Goal: Task Accomplishment & Management: Complete application form

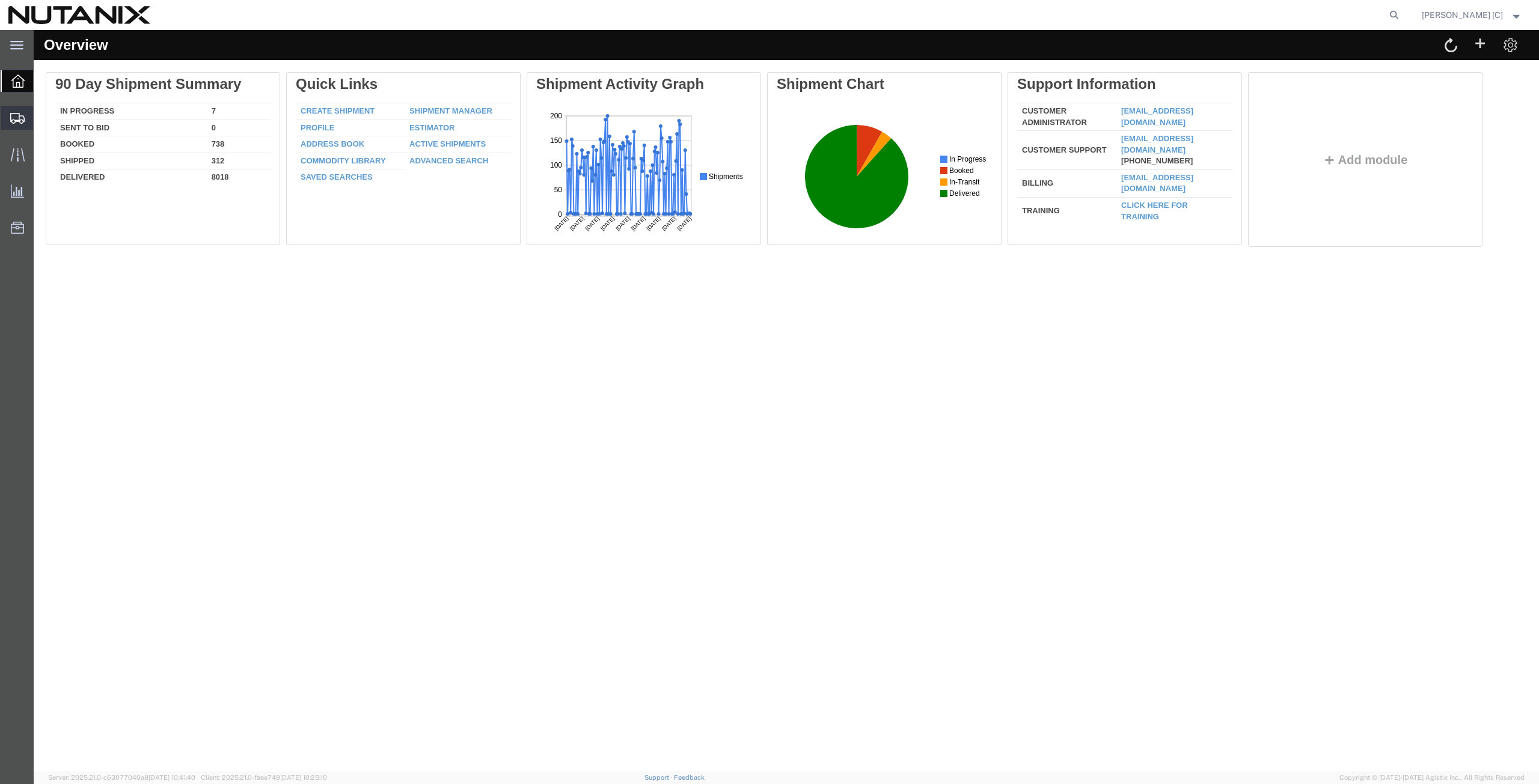
click at [0, 0] on span "Create from Template" at bounding box center [0, 0] width 0 height 0
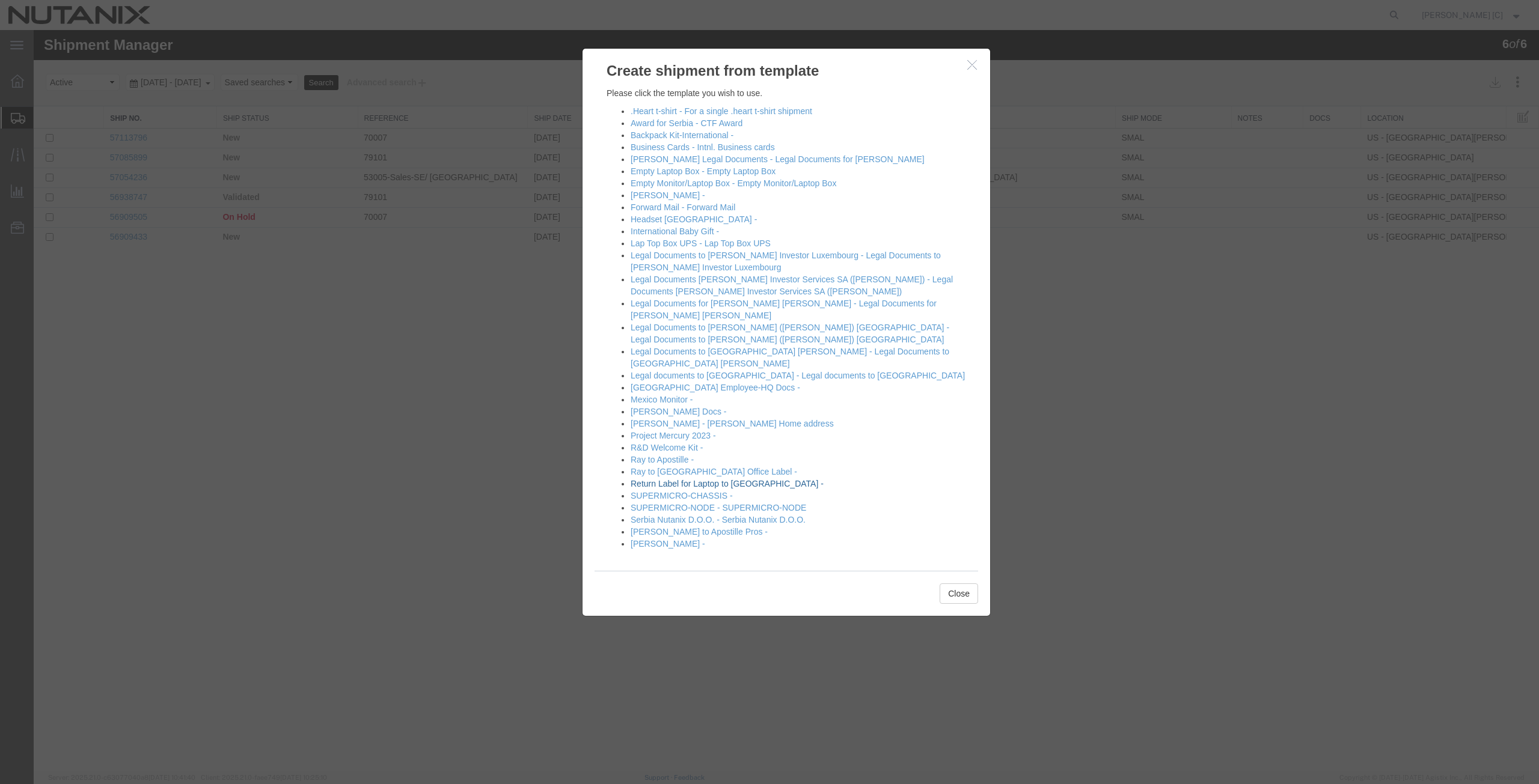
click at [639, 479] on link "Return Label for Laptop to [GEOGRAPHIC_DATA] -" at bounding box center [727, 483] width 193 height 10
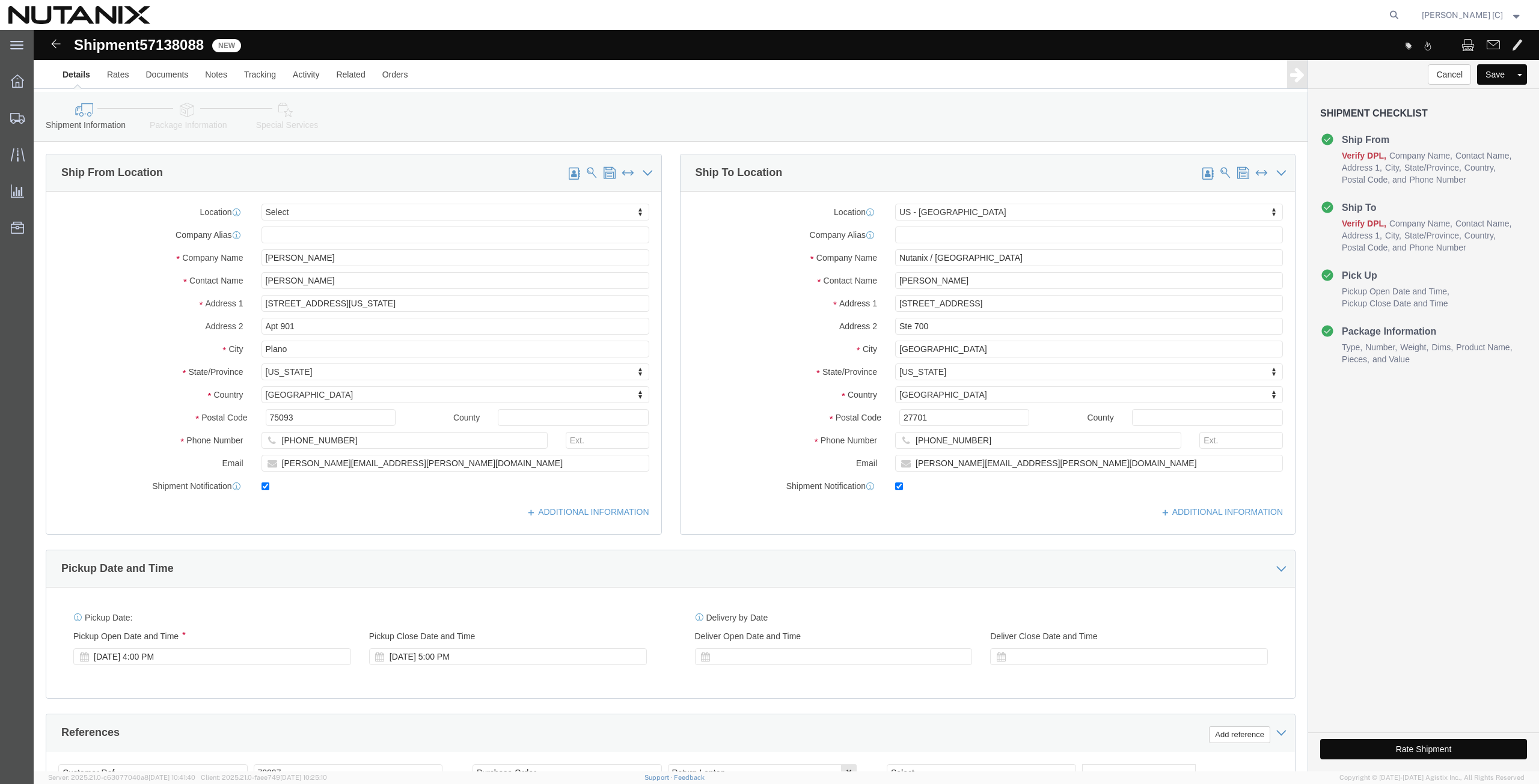
select select
select select "46554"
click div "Location My Profile Location [GEOGRAPHIC_DATA] - [GEOGRAPHIC_DATA] [GEOGRAPHIC_…"
paste input "[PERSON_NAME] [PERSON_NAME]"
type input "[PERSON_NAME] [PERSON_NAME]"
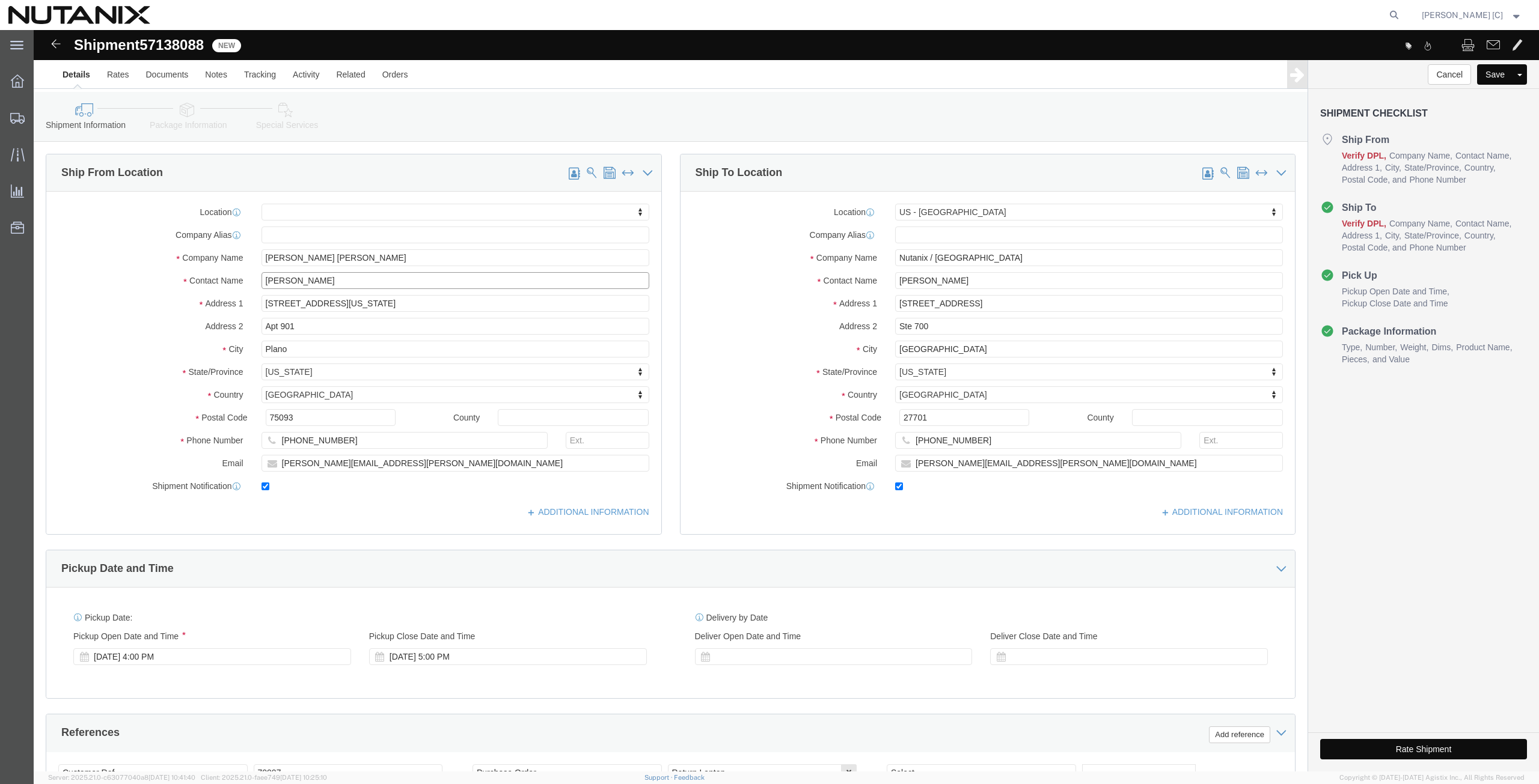
drag, startPoint x: 299, startPoint y: 248, endPoint x: 69, endPoint y: 227, distance: 231.0
click div "Location My Profile Location [GEOGRAPHIC_DATA] - [GEOGRAPHIC_DATA] [GEOGRAPHIC_…"
paste input "[PERSON_NAME] [PERSON_NAME]"
type input "[PERSON_NAME] [PERSON_NAME]"
drag, startPoint x: 169, startPoint y: 264, endPoint x: 69, endPoint y: 266, distance: 100.0
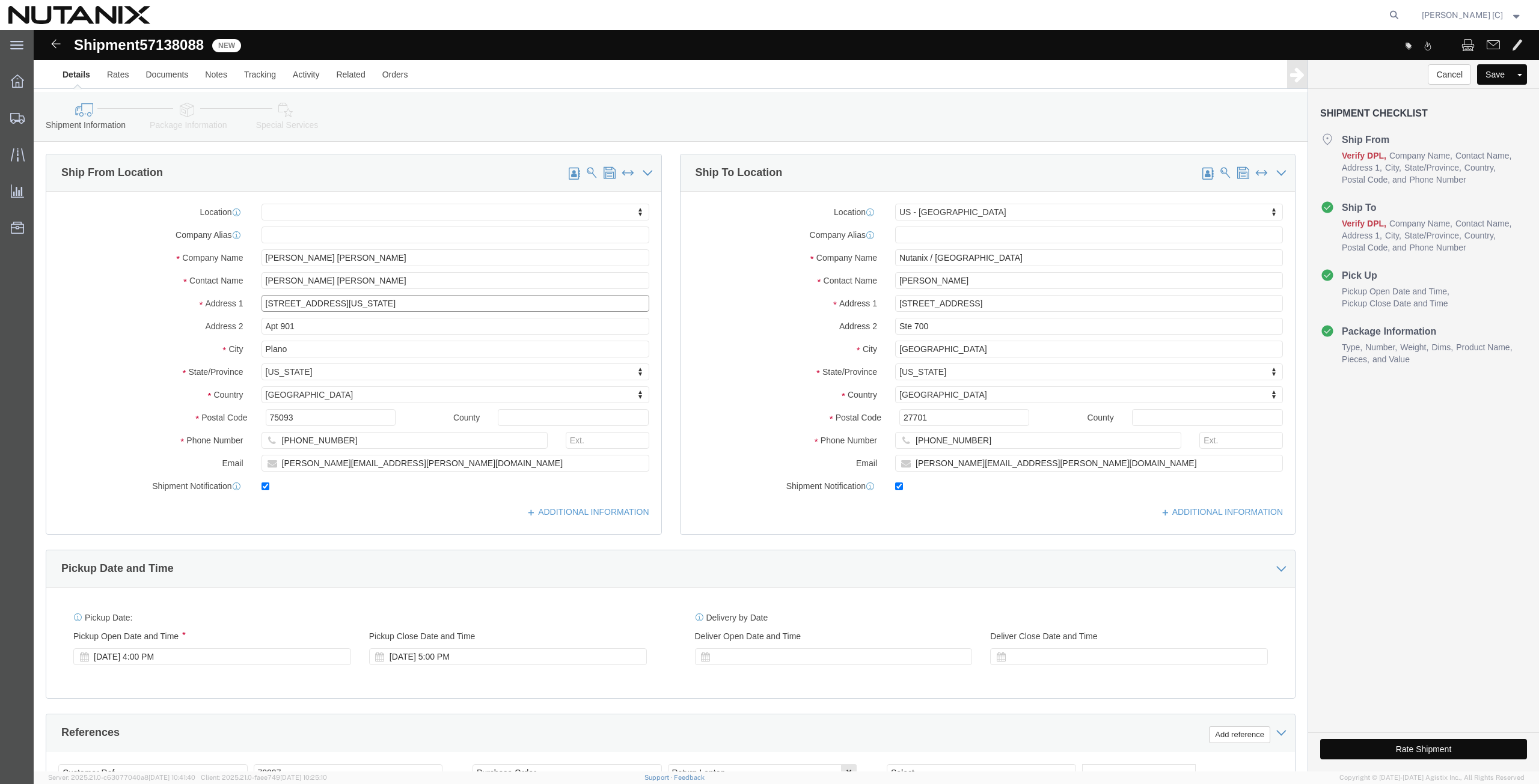
click div "Address [STREET_ADDRESS][US_STATE]"
paste input "[STREET_ADDRESS]"
type input "[STREET_ADDRESS]"
select select
drag, startPoint x: 271, startPoint y: 292, endPoint x: 93, endPoint y: 330, distance: 182.0
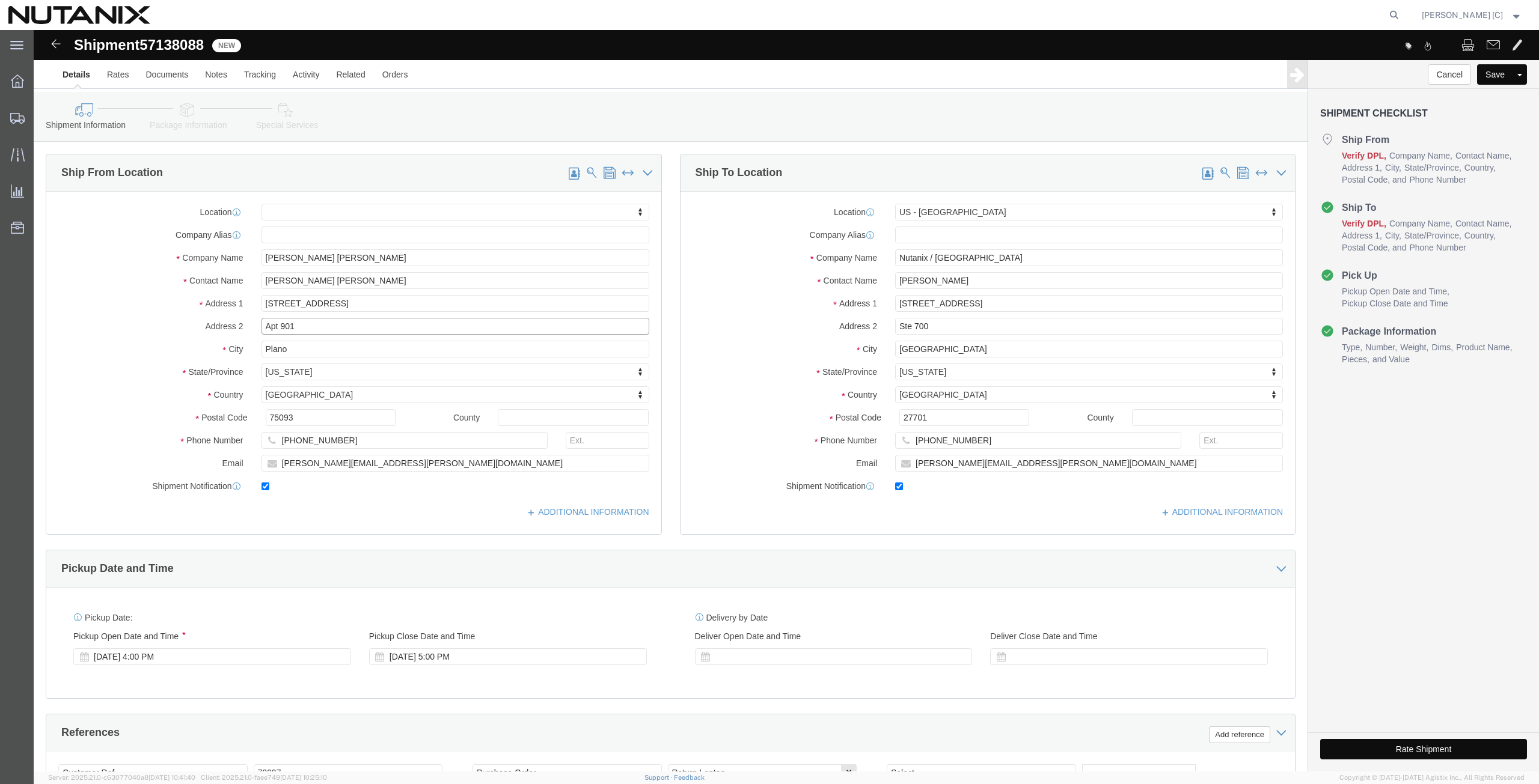
click div "Location My Profile Location [GEOGRAPHIC_DATA] - [GEOGRAPHIC_DATA] [GEOGRAPHIC_…"
drag, startPoint x: 272, startPoint y: 321, endPoint x: 100, endPoint y: 303, distance: 172.9
click div "Location My Profile Location [GEOGRAPHIC_DATA] - [GEOGRAPHIC_DATA] [GEOGRAPHIC_…"
paste input "[PERSON_NAME] Landing"
type input "[PERSON_NAME] Landing"
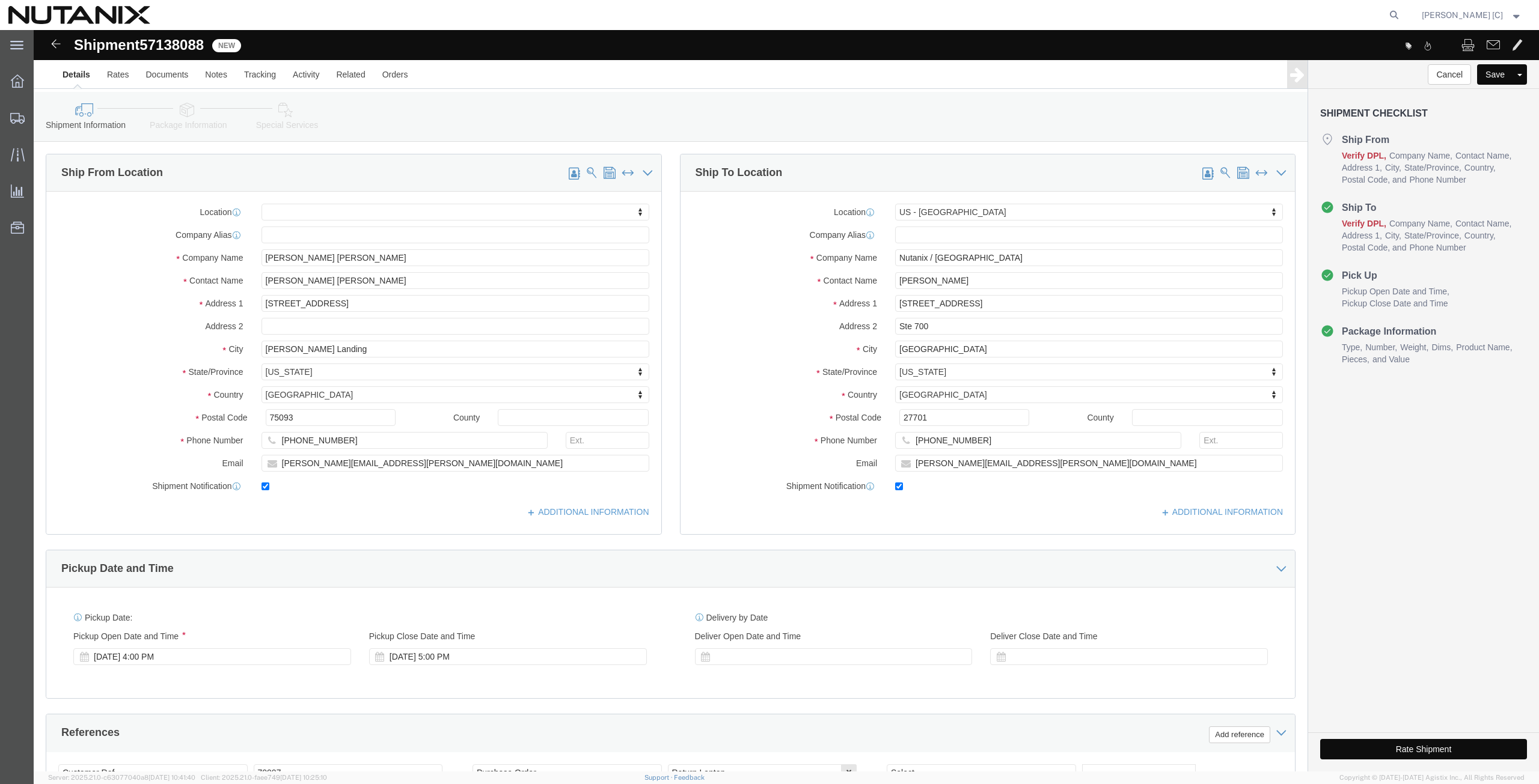
select select
type input "new"
select select
select select "NJ"
drag, startPoint x: 282, startPoint y: 389, endPoint x: 125, endPoint y: 382, distance: 157.2
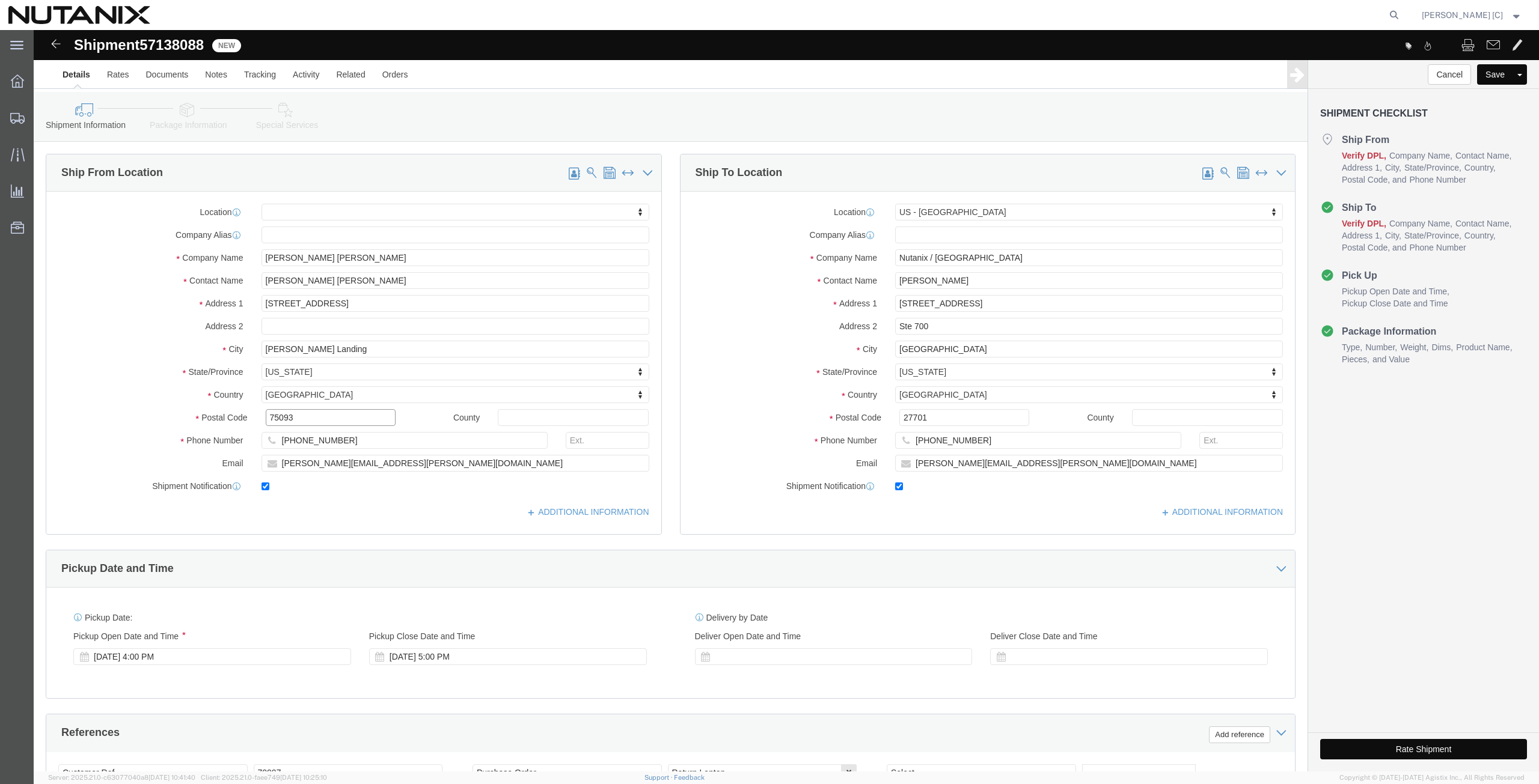
click div "Postal Code 75093"
paste input "08330"
type input "08330"
select select
drag, startPoint x: 282, startPoint y: 410, endPoint x: -57, endPoint y: 406, distance: 339.0
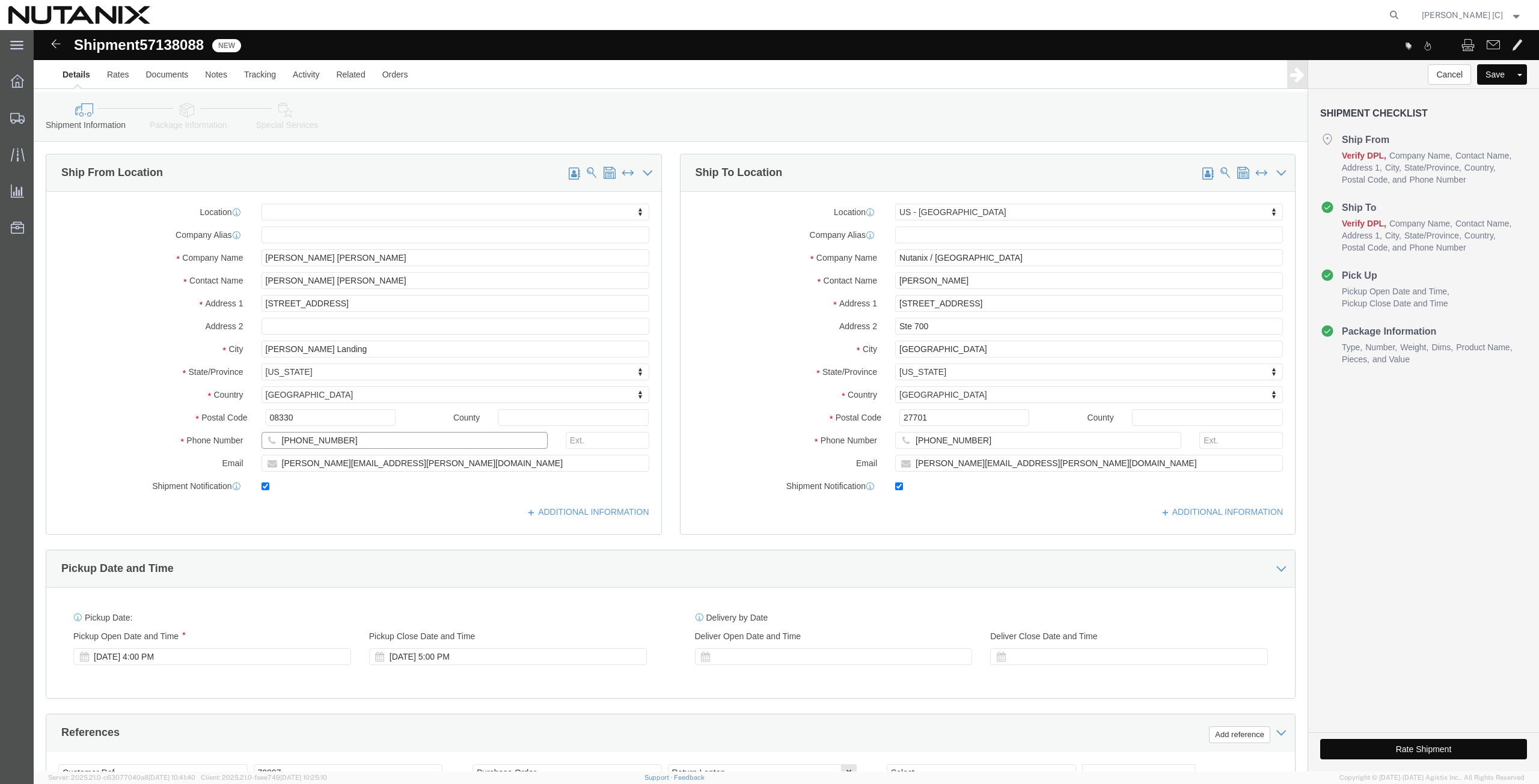
click html "Shipment 57138088 New Details Rates Documents Notes Tracking Activity Related O…"
paste input "7143819457"
type input "7143819457"
drag, startPoint x: 364, startPoint y: 433, endPoint x: -4, endPoint y: 435, distance: 368.0
click html "Shipment 57138088 New Details Rates Documents Notes Tracking Activity Related O…"
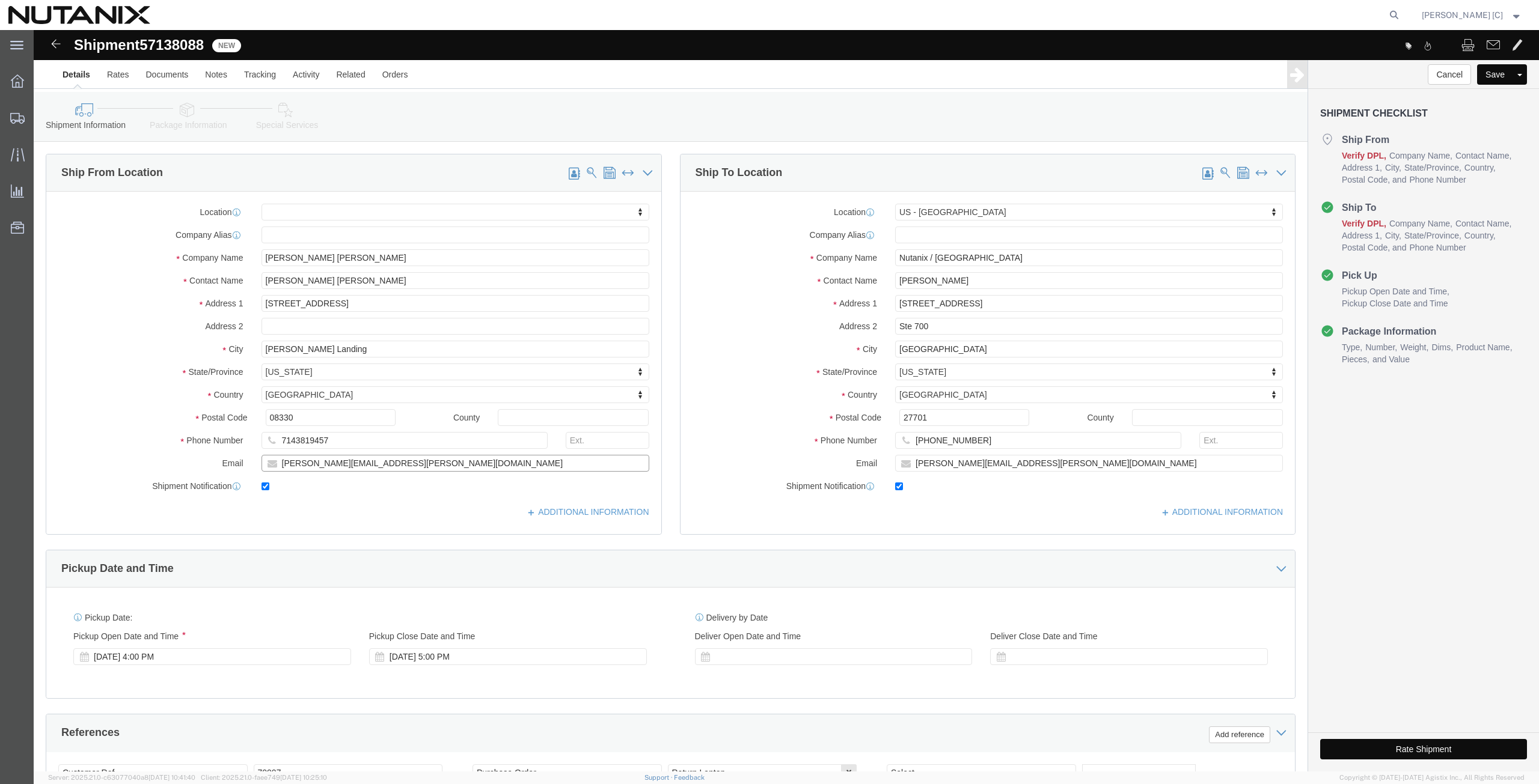
paste input "[PERSON_NAME].[PERSON_NAME]"
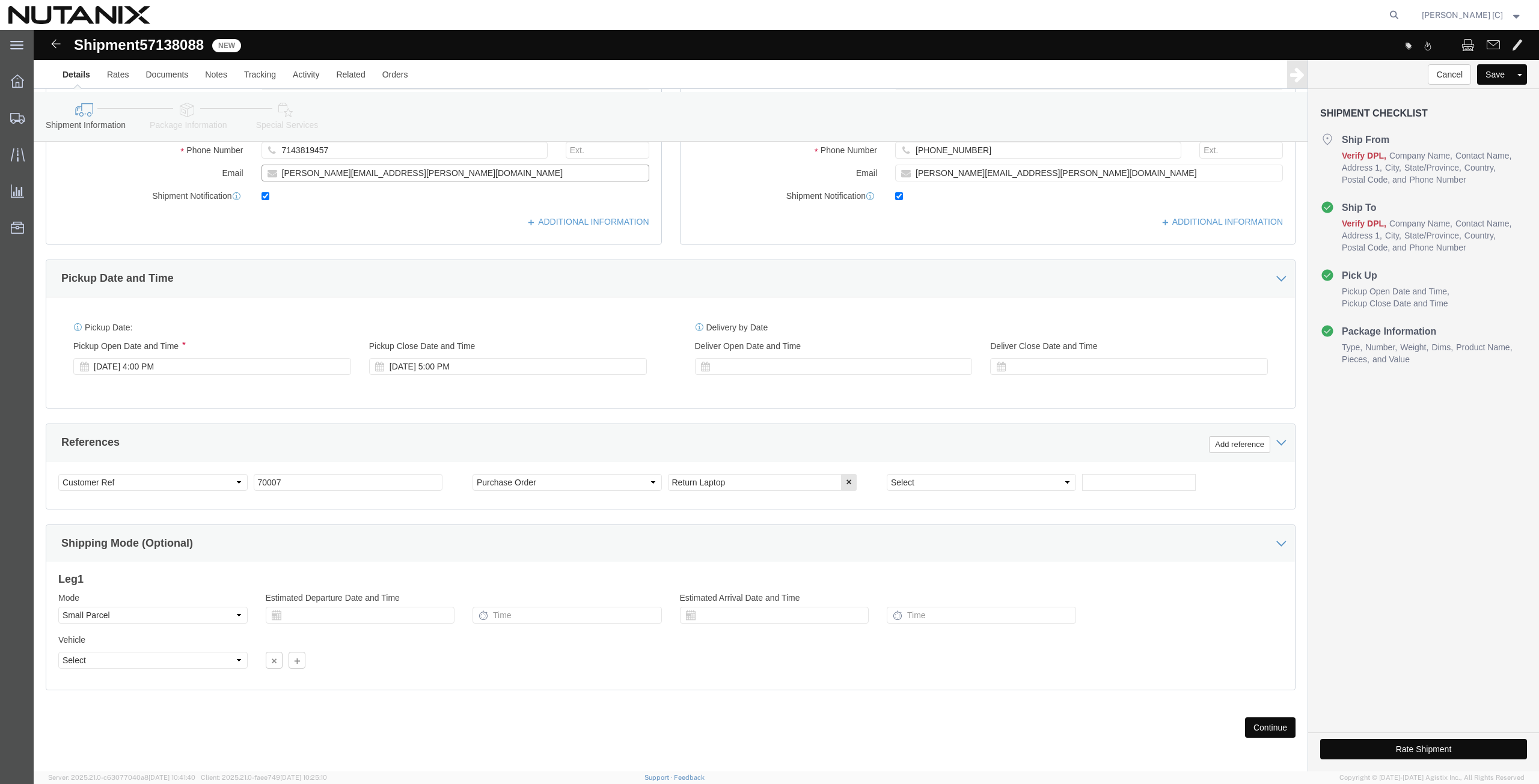
scroll to position [293, 0]
type input "[PERSON_NAME][EMAIL_ADDRESS][PERSON_NAME][DOMAIN_NAME]"
click div "Select Account Type Activity ID Airline Appointment Number ASN Batch Request # …"
type input "79101"
click button "Continue"
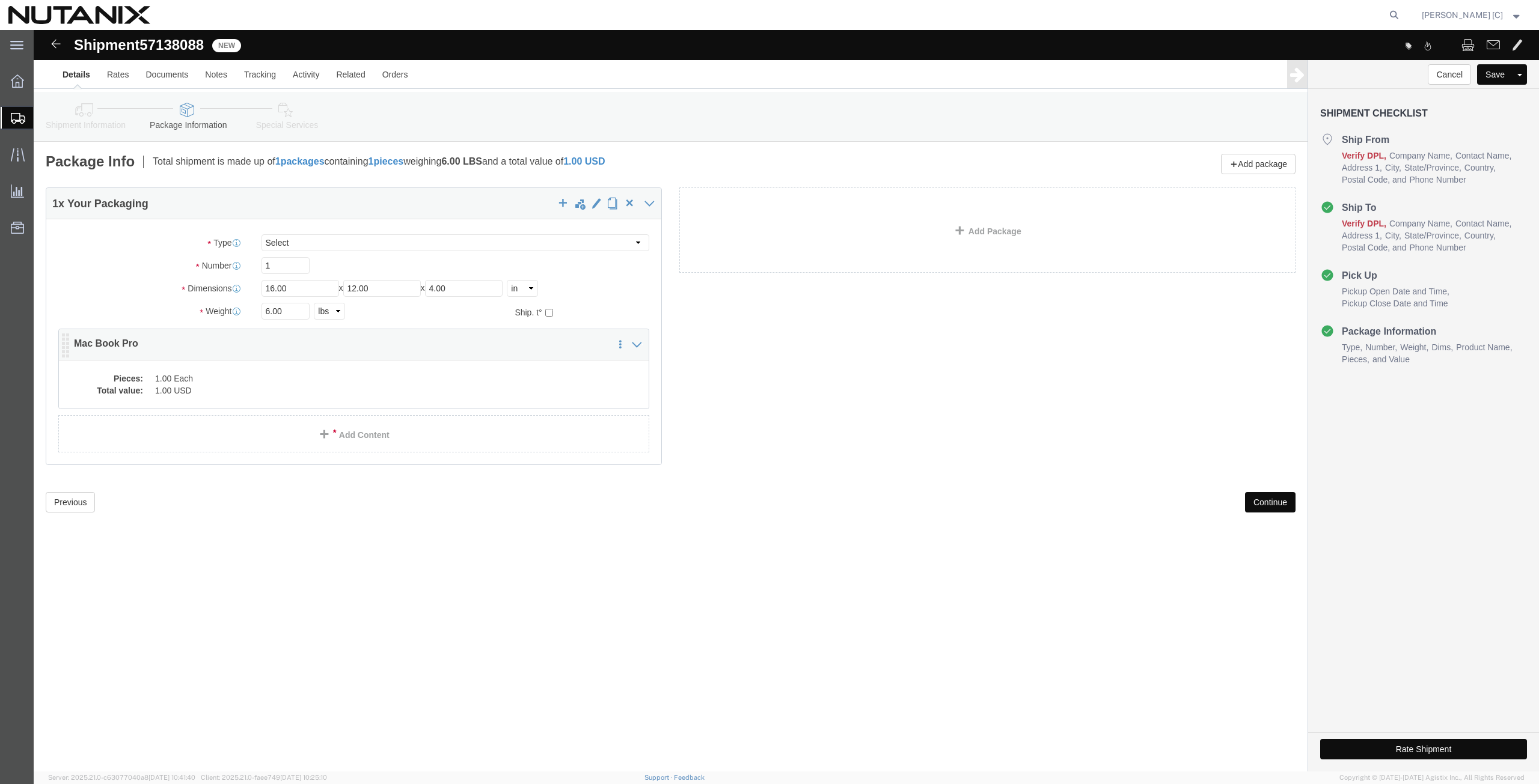
click dd "1.00 USD"
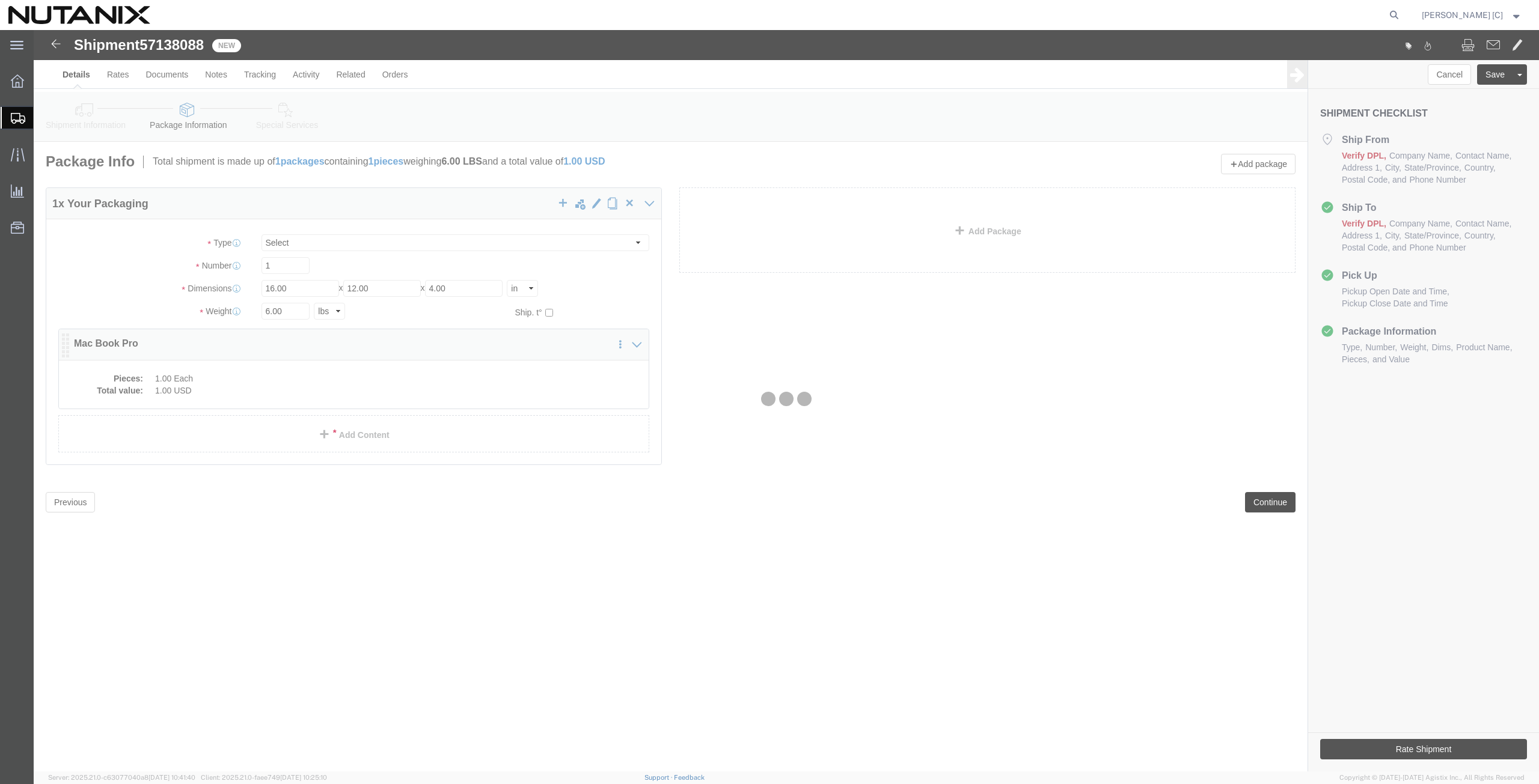
click at [234, 388] on div at bounding box center [786, 401] width 1505 height 741
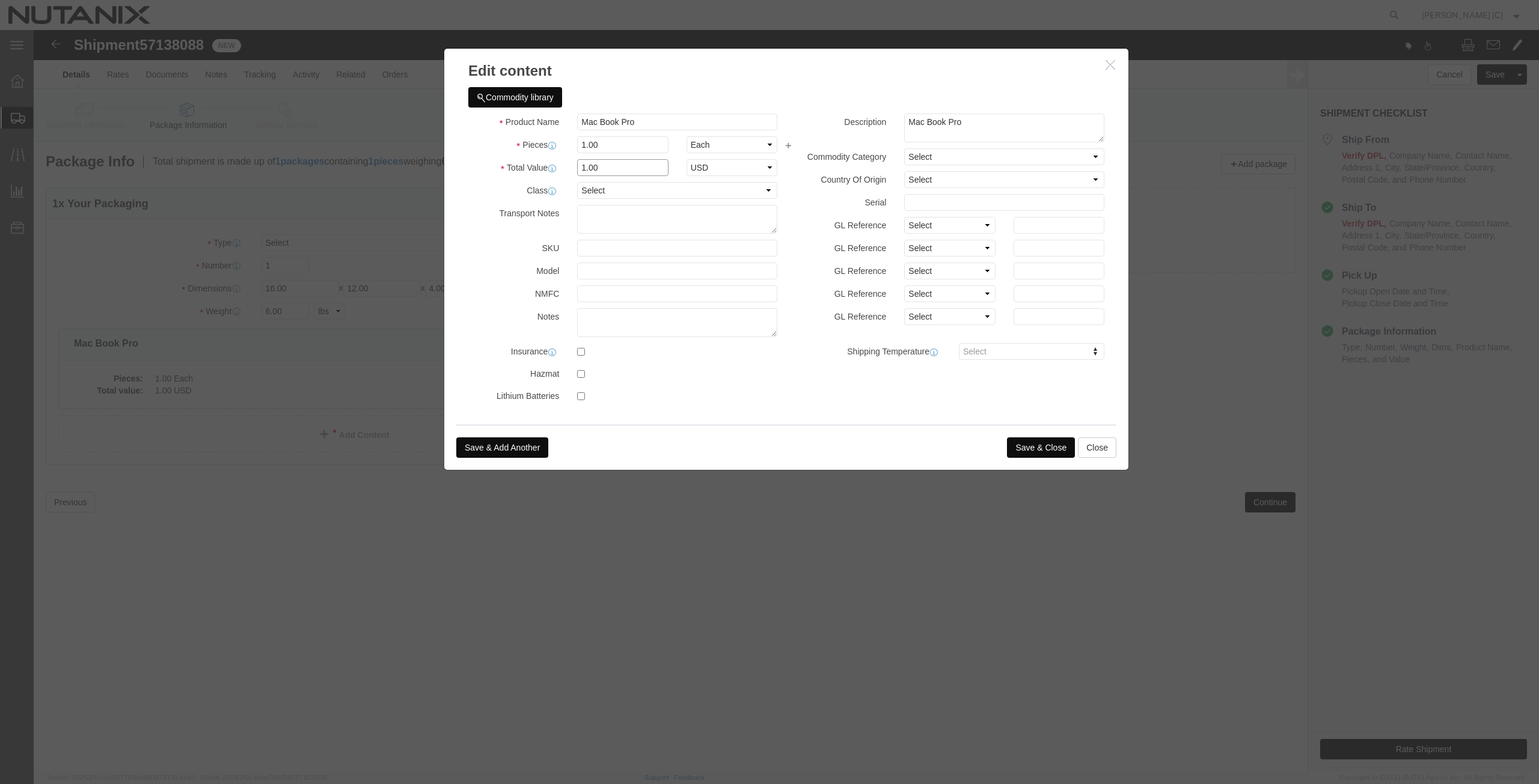
drag, startPoint x: 502, startPoint y: 150, endPoint x: 387, endPoint y: 177, distance: 118.1
click div "Edit content Commodity library Product Name Mac Book Pro Pieces 1.00 Select Bag…"
type input "1000"
click button "Save & Close"
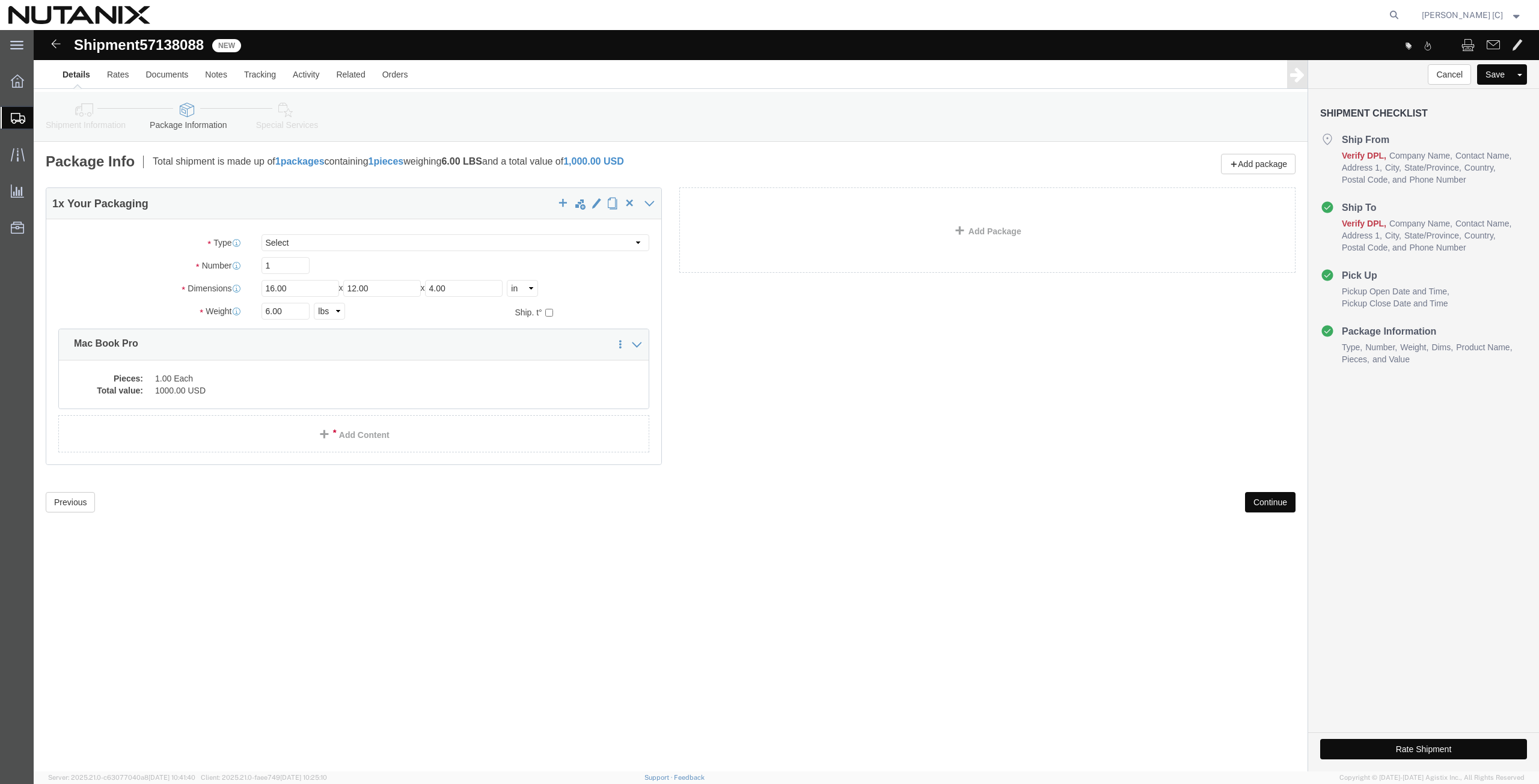
click button "Continue"
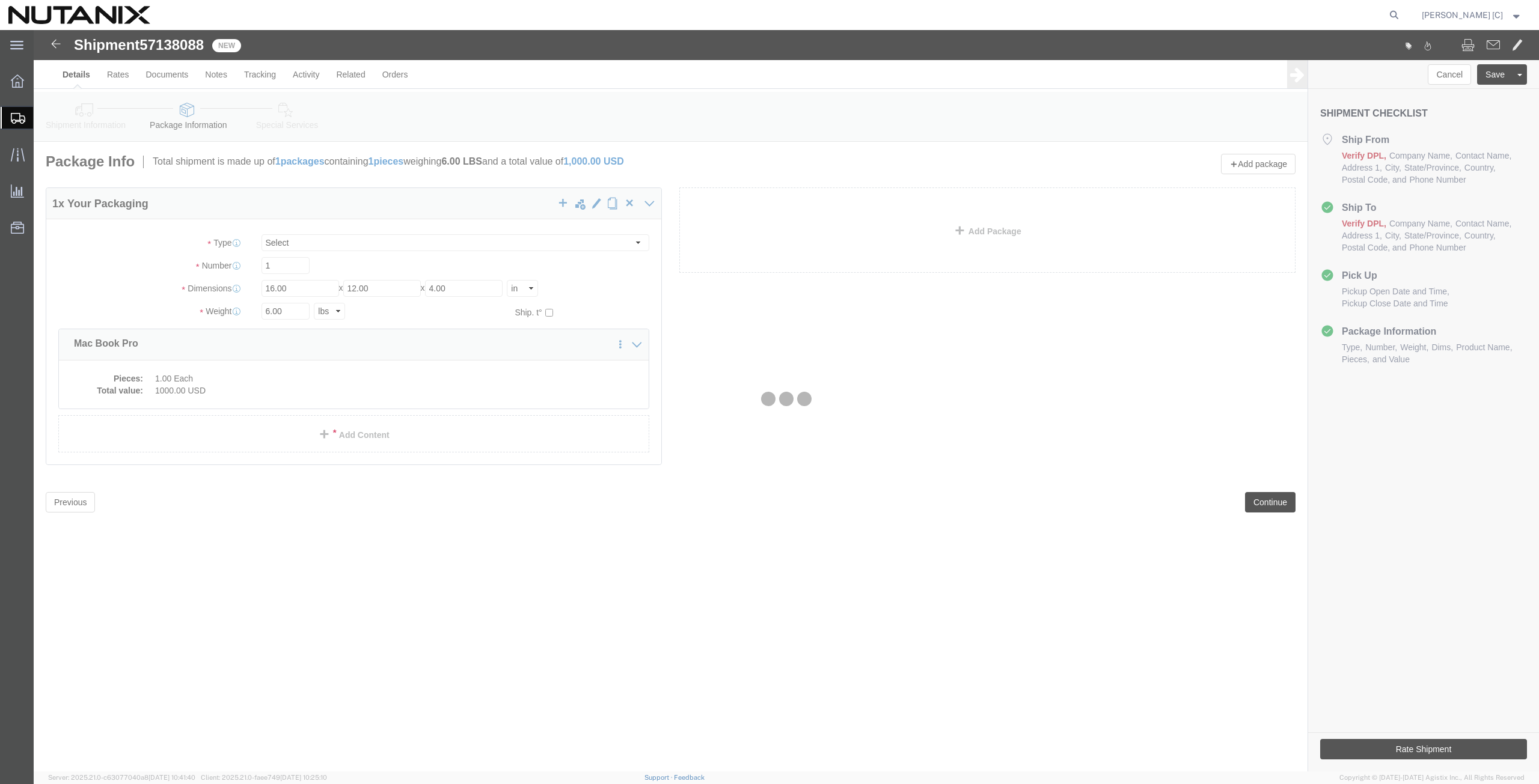
select select
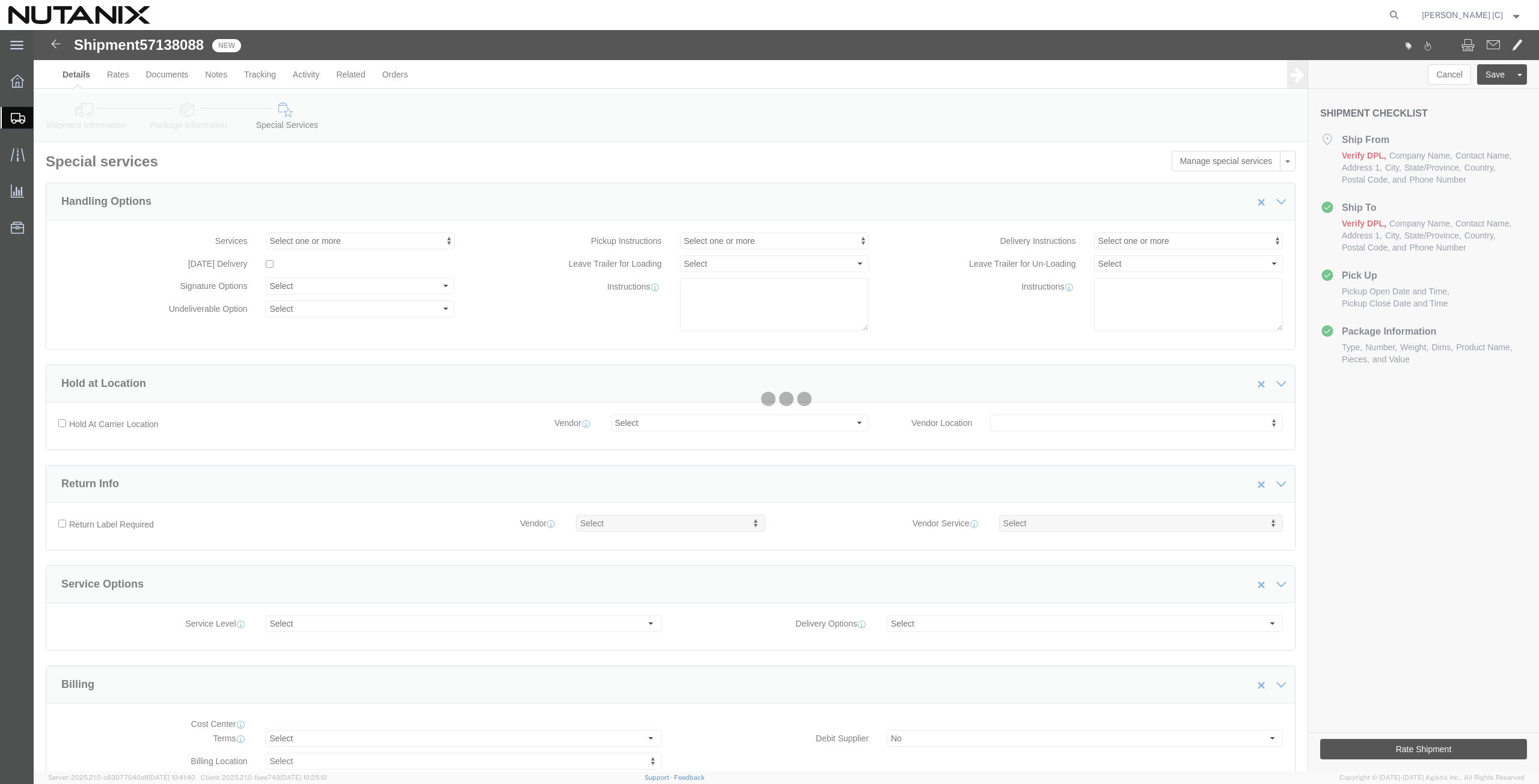
select select "COSTCENTER"
select select "48694"
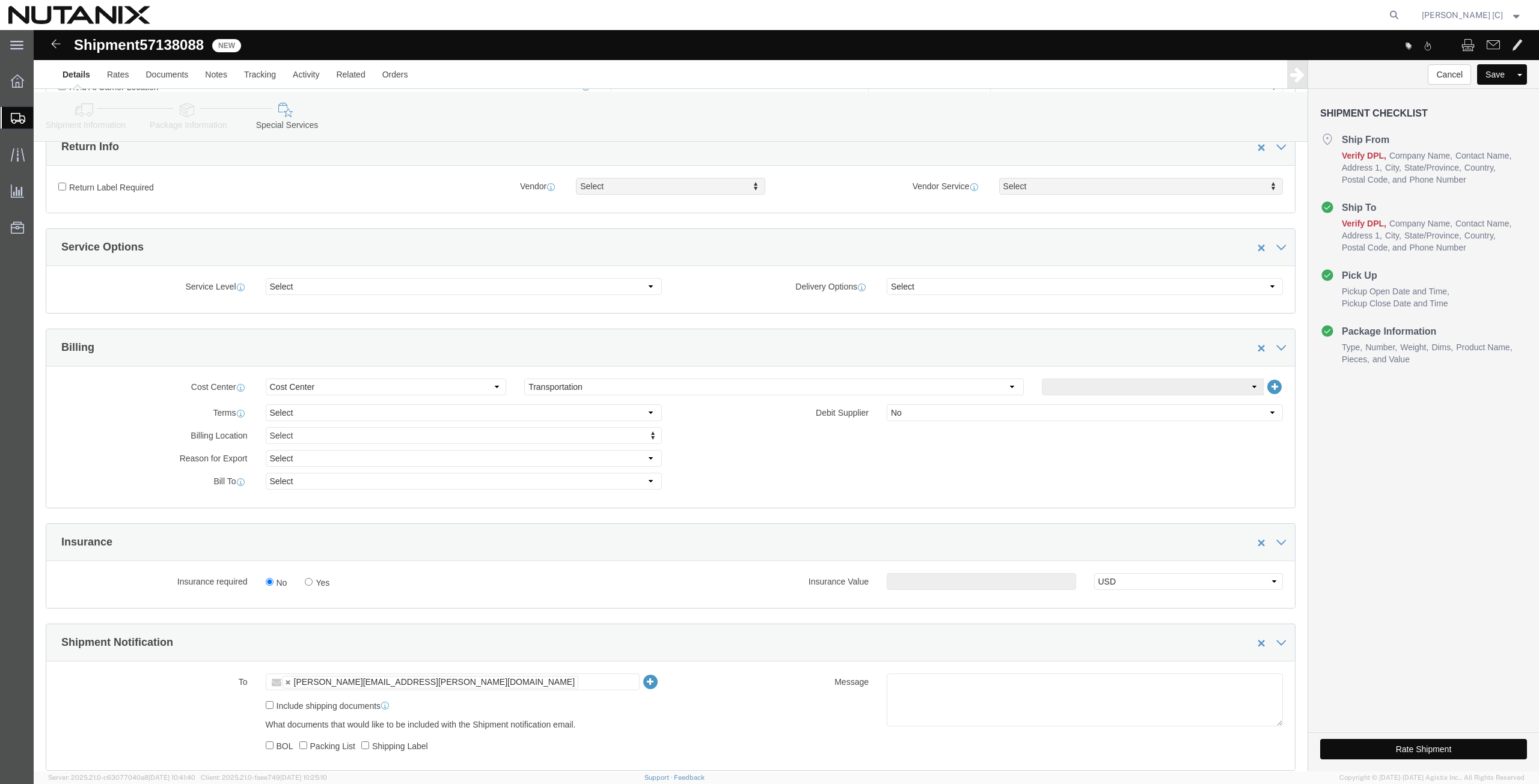
scroll to position [421, 0]
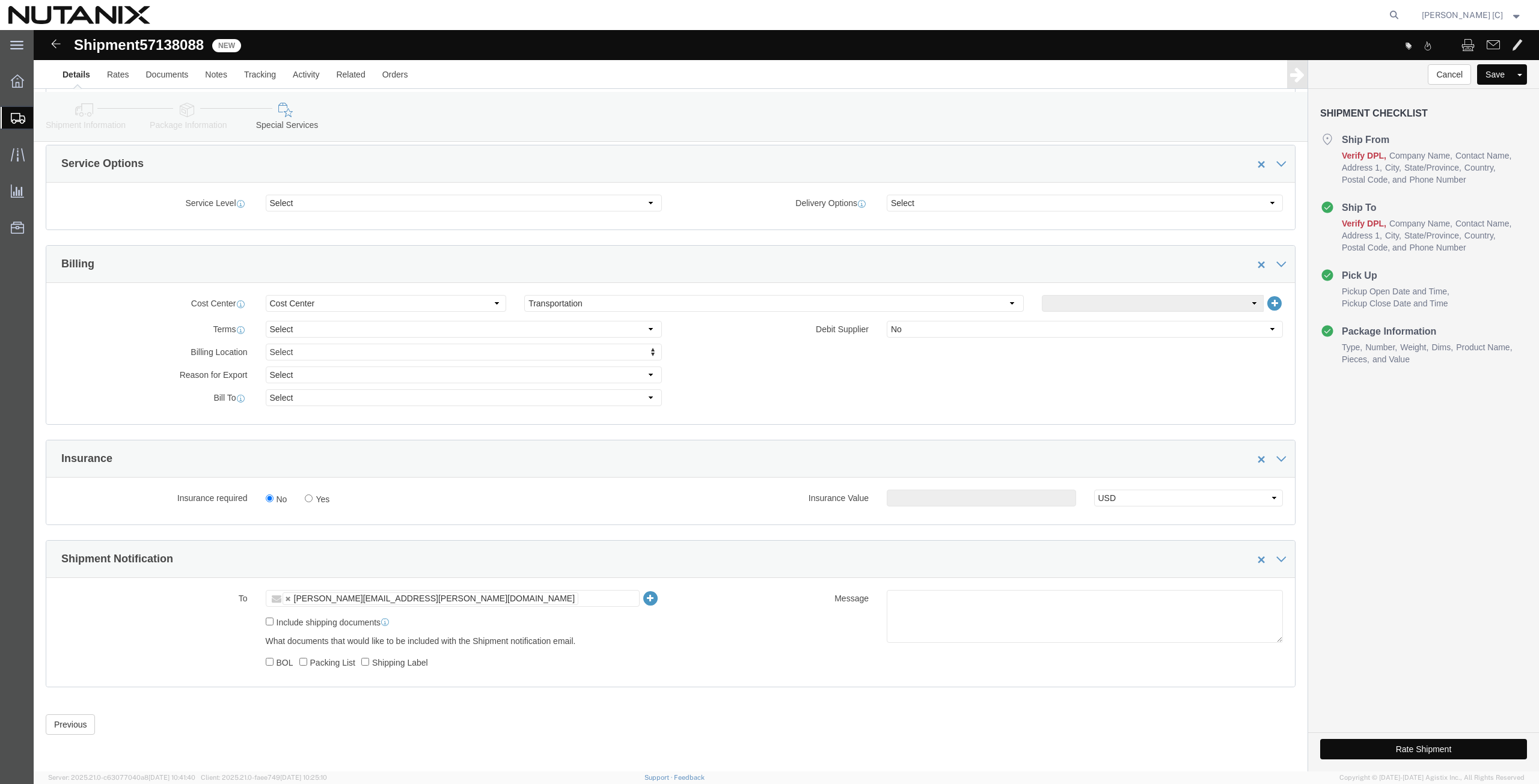
click button "Rate Shipment"
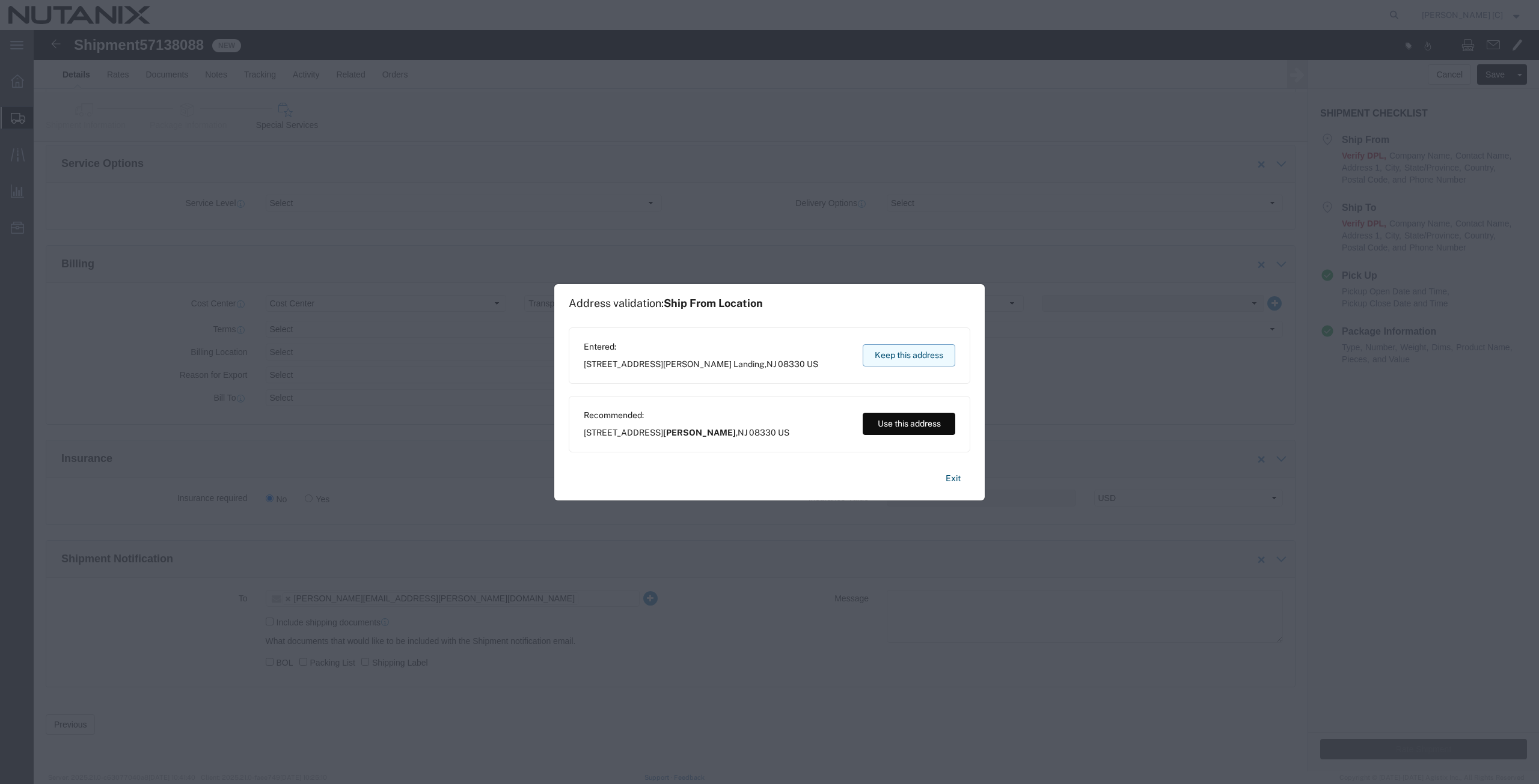
click at [884, 354] on button "Keep this address" at bounding box center [909, 356] width 93 height 22
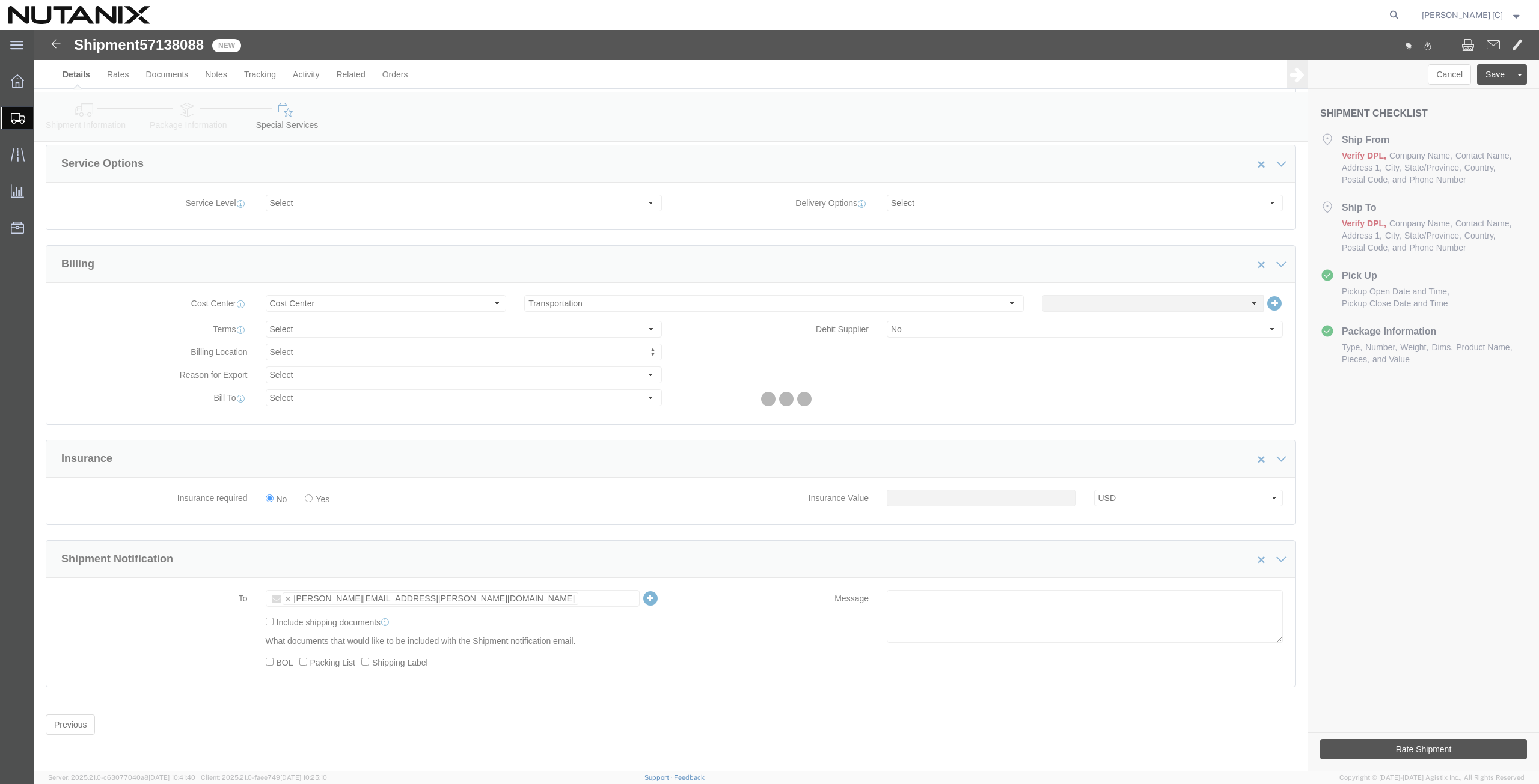
scroll to position [0, 0]
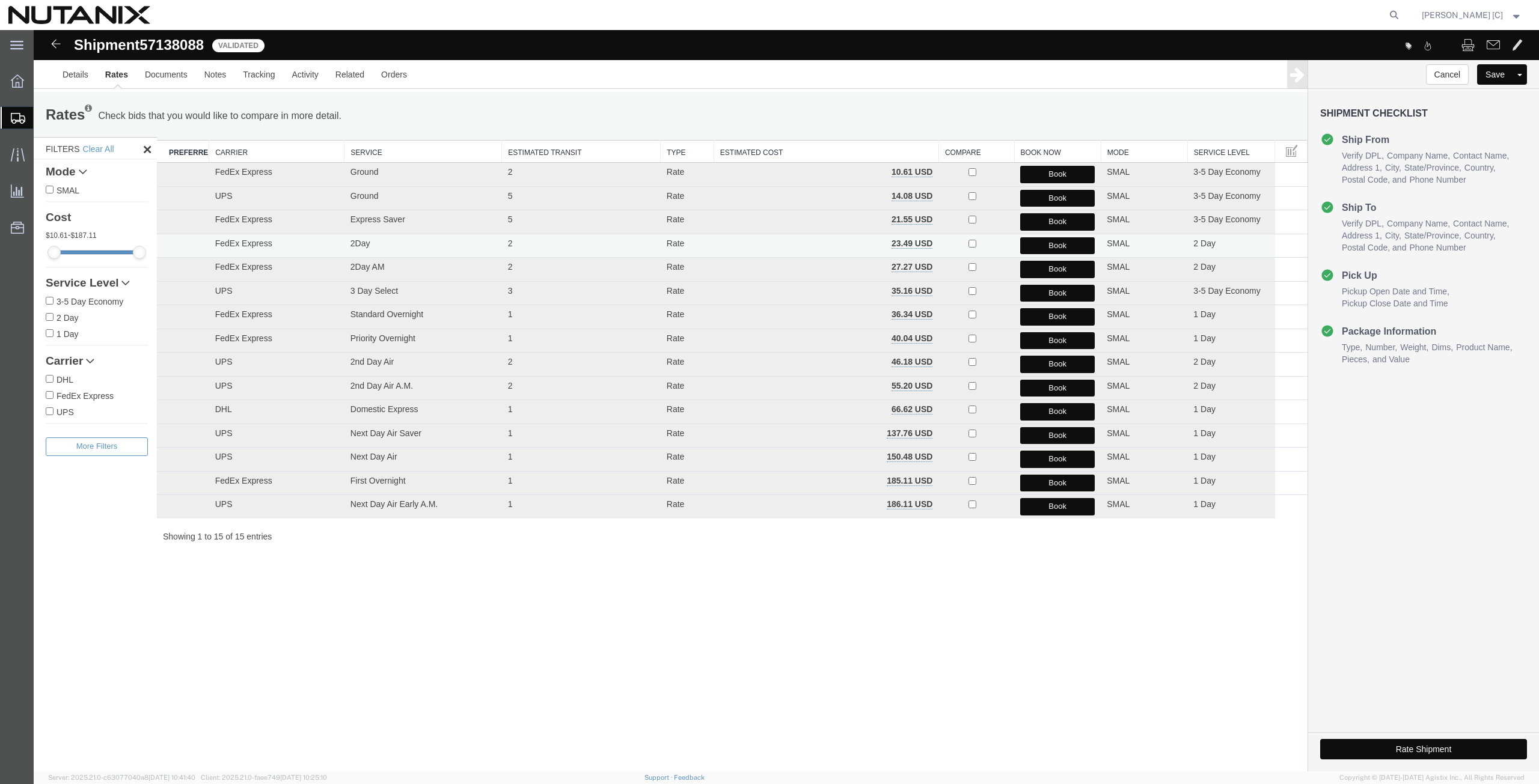
click at [1027, 247] on button "Book" at bounding box center [1058, 245] width 75 height 17
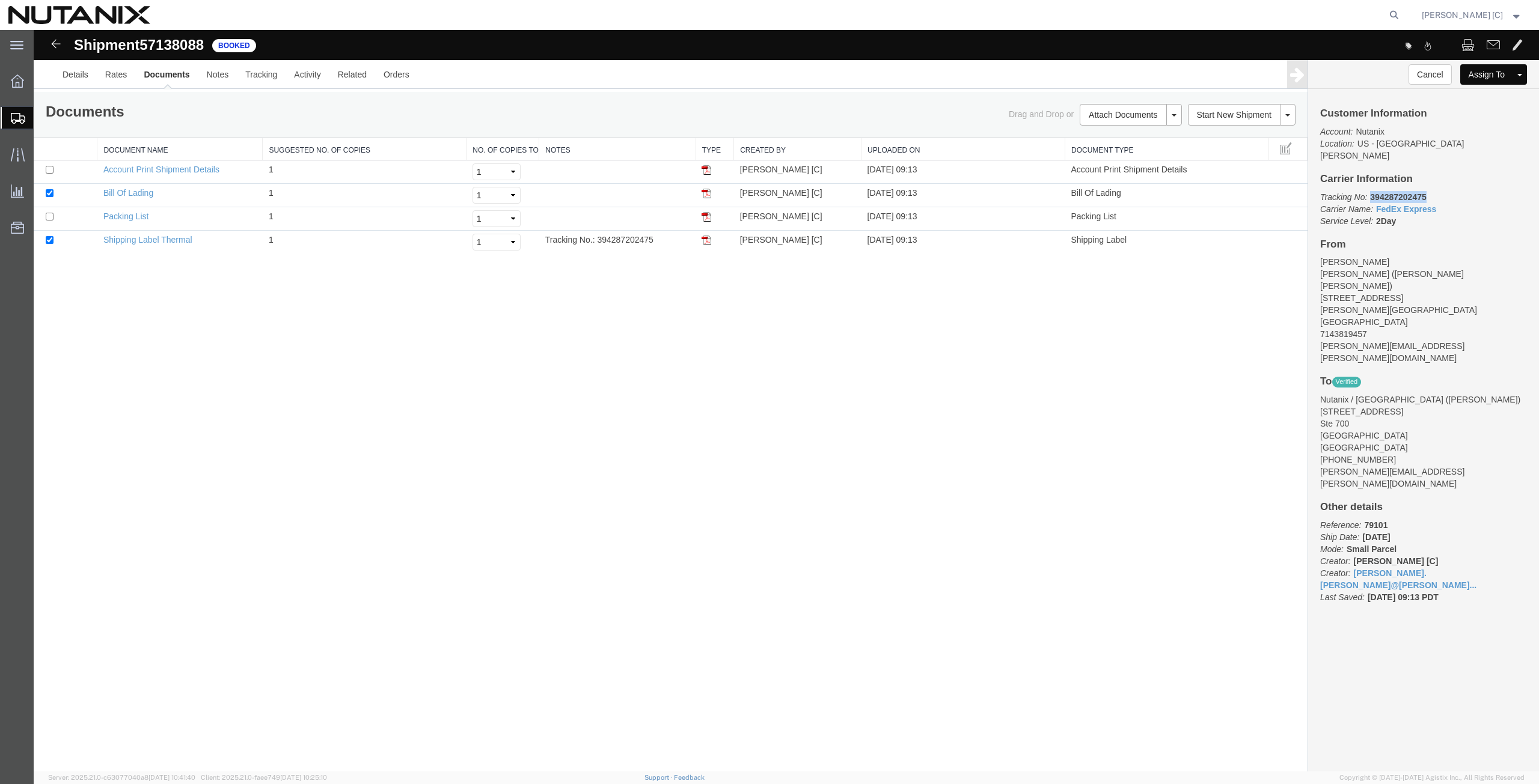
drag, startPoint x: 1427, startPoint y: 184, endPoint x: 1371, endPoint y: 185, distance: 56.0
click at [1371, 191] on p "Tracking No: 394287202475 Carrier Name: FedEx Express FedEx Express Service Lev…" at bounding box center [1423, 209] width 207 height 36
copy b "394287202475"
